Goal: Check status: Check status

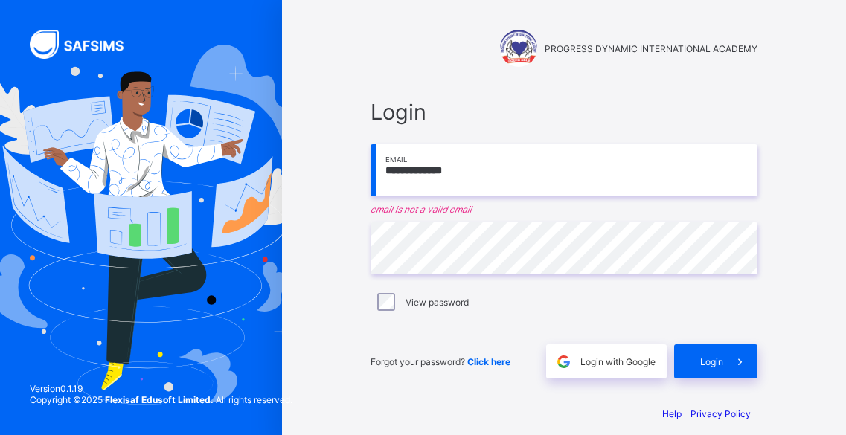
type input "**********"
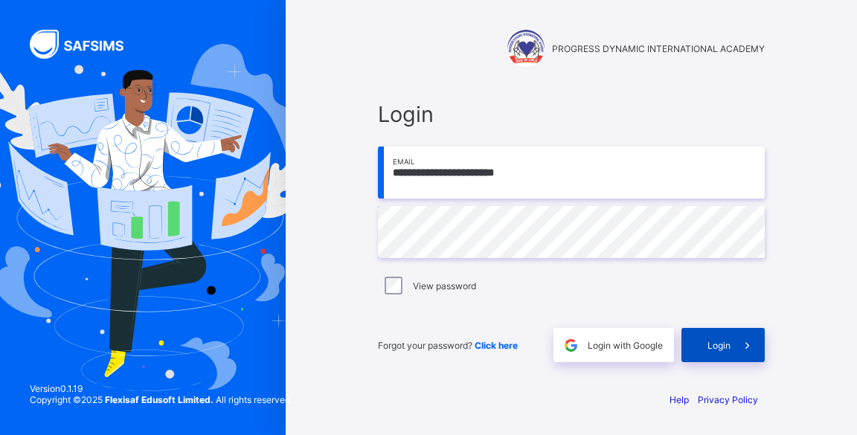
click at [707, 337] on div "Login" at bounding box center [722, 345] width 83 height 34
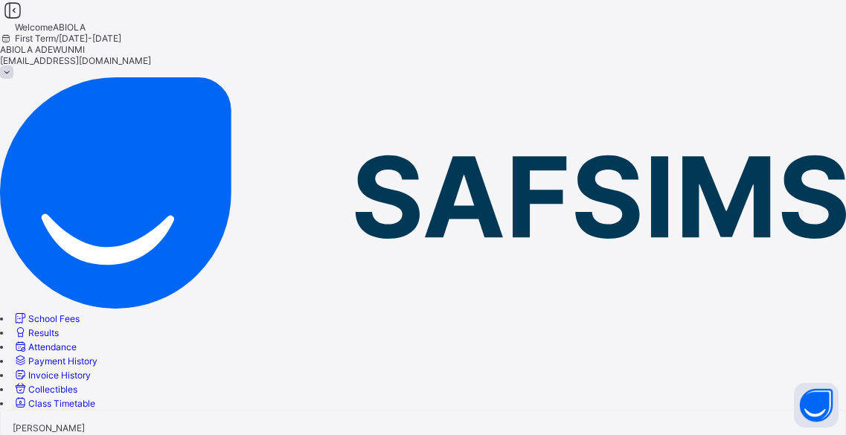
click at [80, 313] on span "School Fees" at bounding box center [53, 318] width 51 height 11
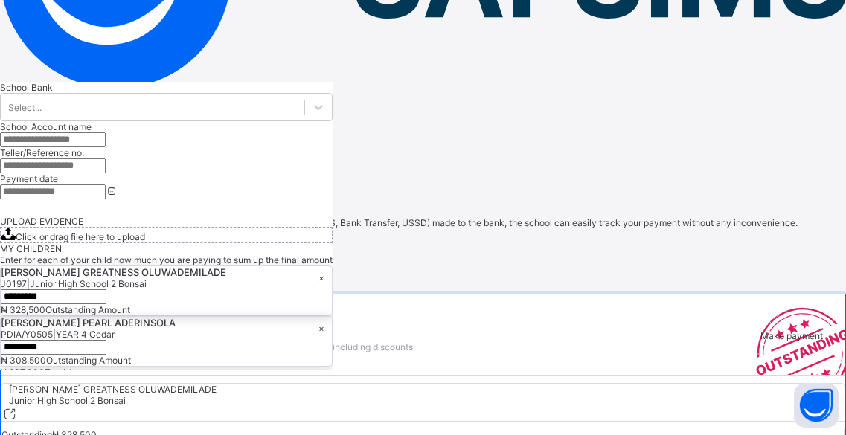
scroll to position [246, 0]
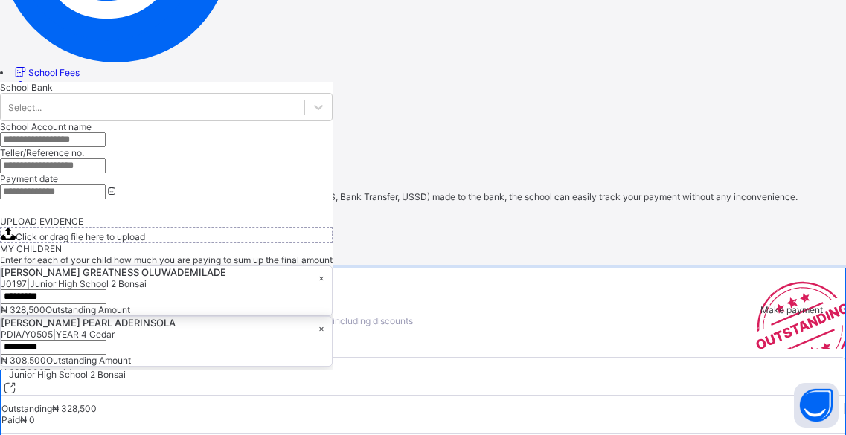
click at [68, 434] on span "View invoice" at bounding box center [34, 439] width 66 height 11
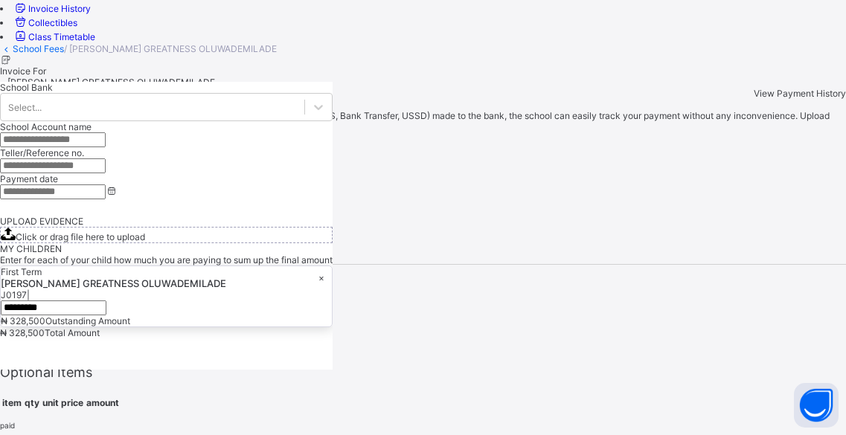
scroll to position [367, 0]
click at [22, 396] on th "item" at bounding box center [11, 402] width 21 height 13
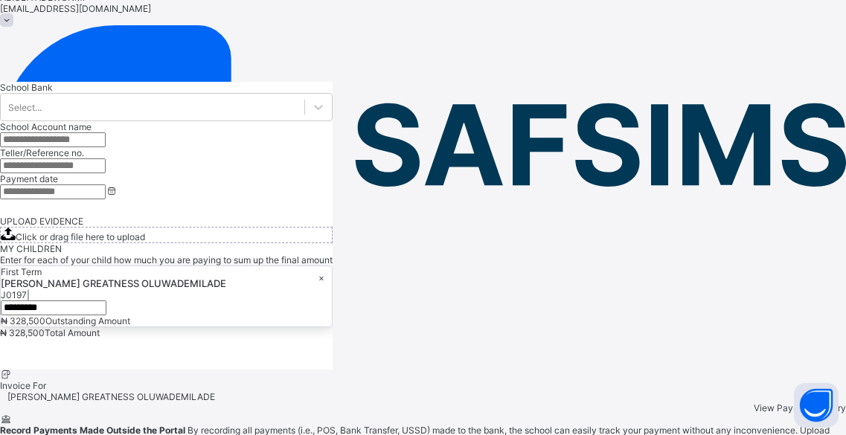
scroll to position [34, 0]
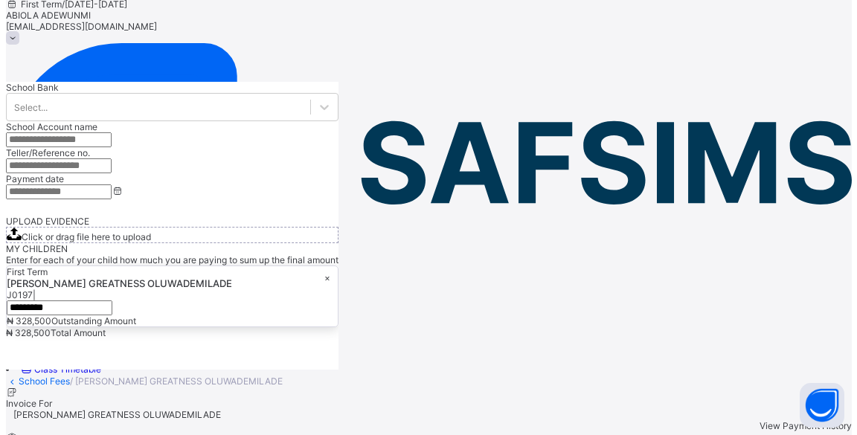
scroll to position [0, 0]
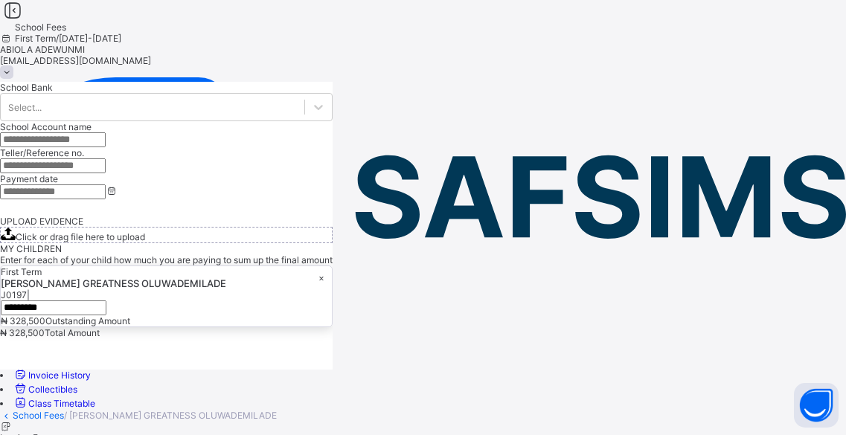
click at [13, 65] on span at bounding box center [6, 71] width 13 height 13
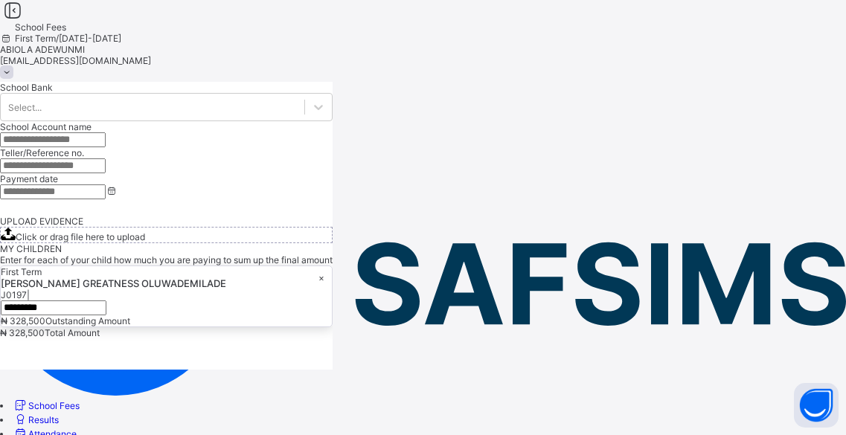
click at [81, 145] on span "Logout" at bounding box center [55, 150] width 51 height 16
